Goal: Go to known website: Access a specific website the user already knows

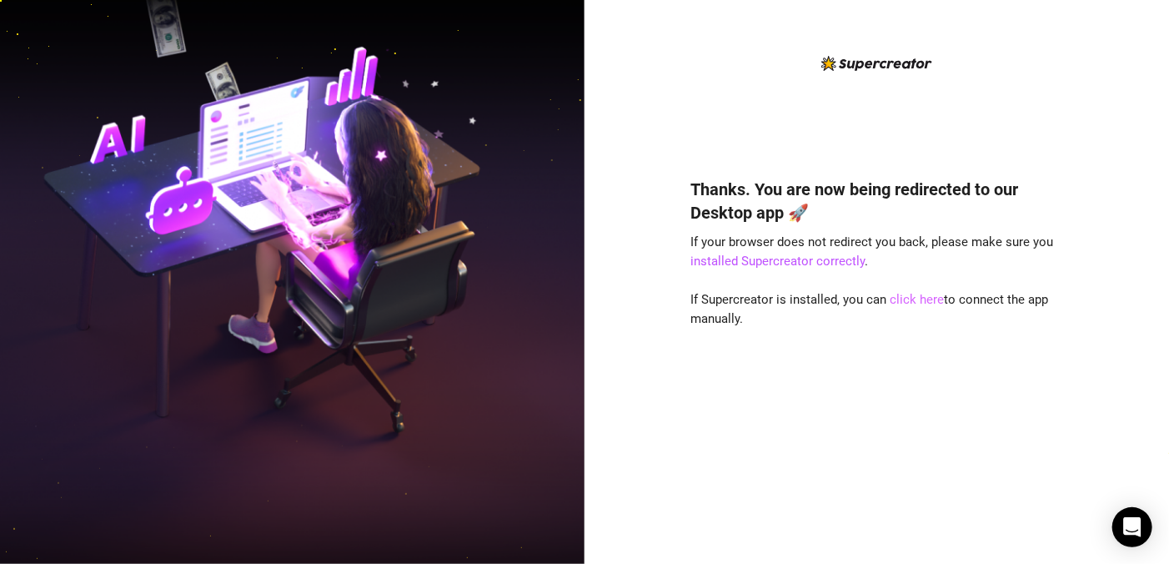
click at [926, 303] on link "click here" at bounding box center [918, 299] width 54 height 15
